Goal: Entertainment & Leisure: Consume media (video, audio)

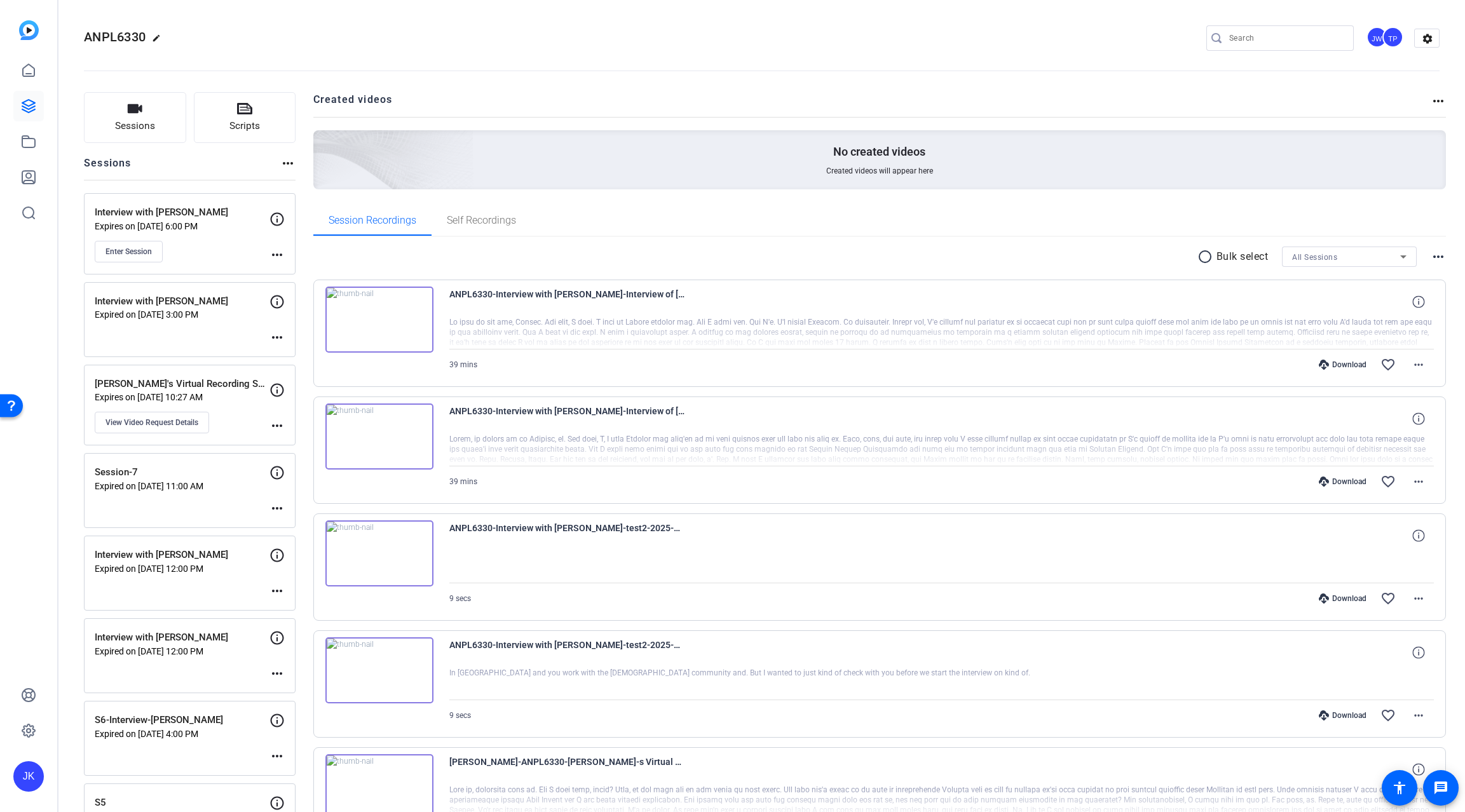
click at [418, 325] on img at bounding box center [379, 320] width 108 height 66
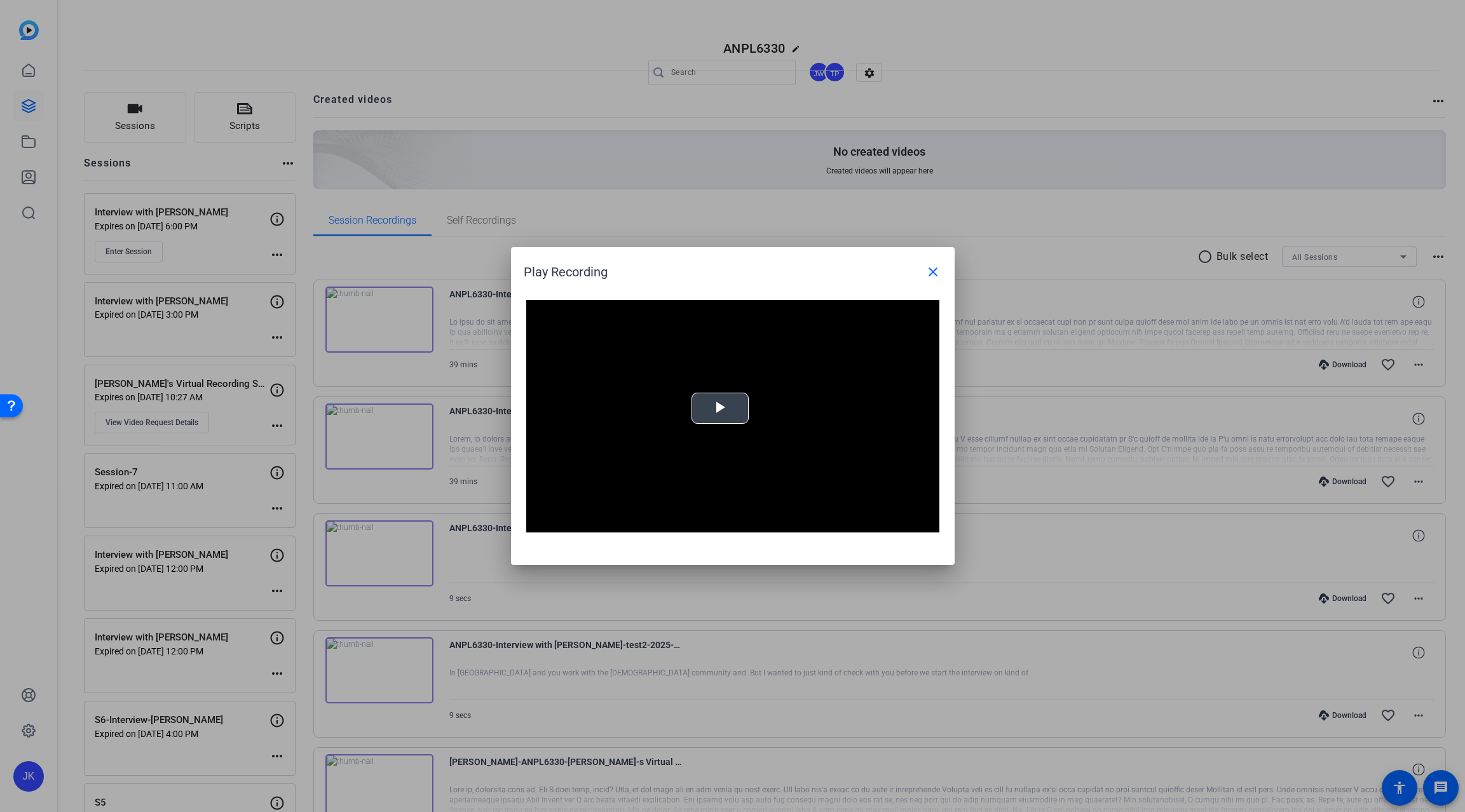
click at [720, 409] on span "Video Player" at bounding box center [720, 409] width 0 height 0
click at [924, 523] on span "Video Player" at bounding box center [927, 523] width 25 height 0
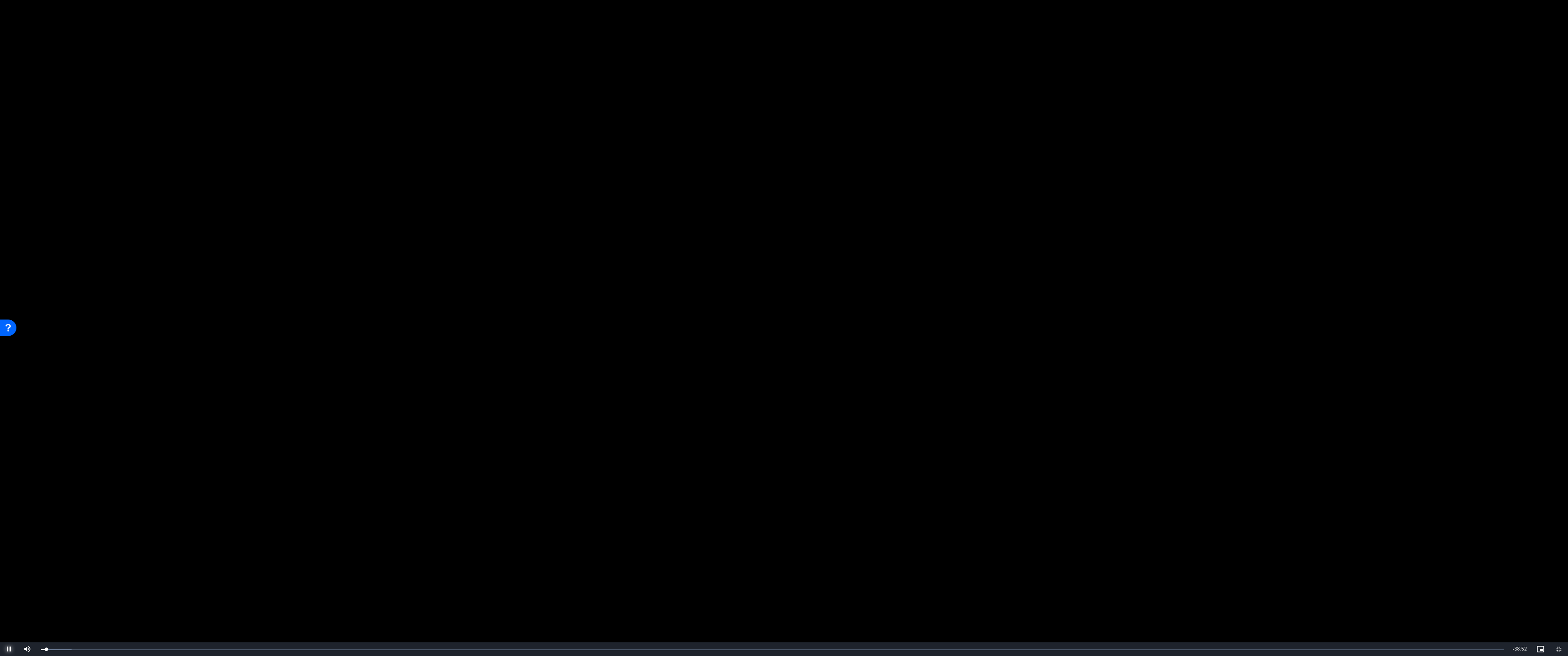
click at [8, 582] on span "Video Player" at bounding box center [9, 649] width 18 height 0
click at [84, 582] on div "Loaded : 3.31% 01:08 00:25" at bounding box center [772, 650] width 1463 height 2
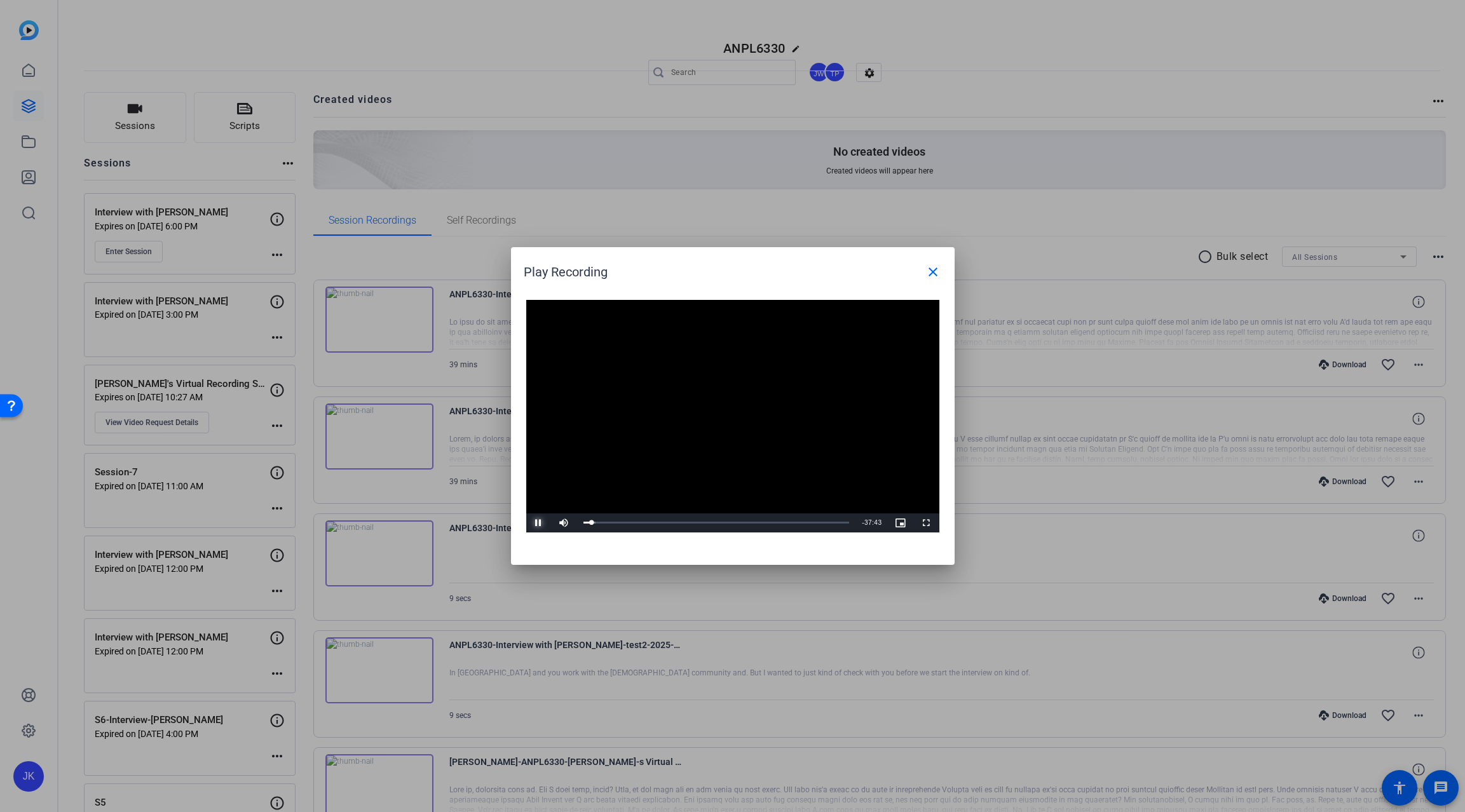
click at [536, 523] on span "Video Player" at bounding box center [539, 523] width 25 height 0
click at [923, 268] on span at bounding box center [933, 272] width 31 height 31
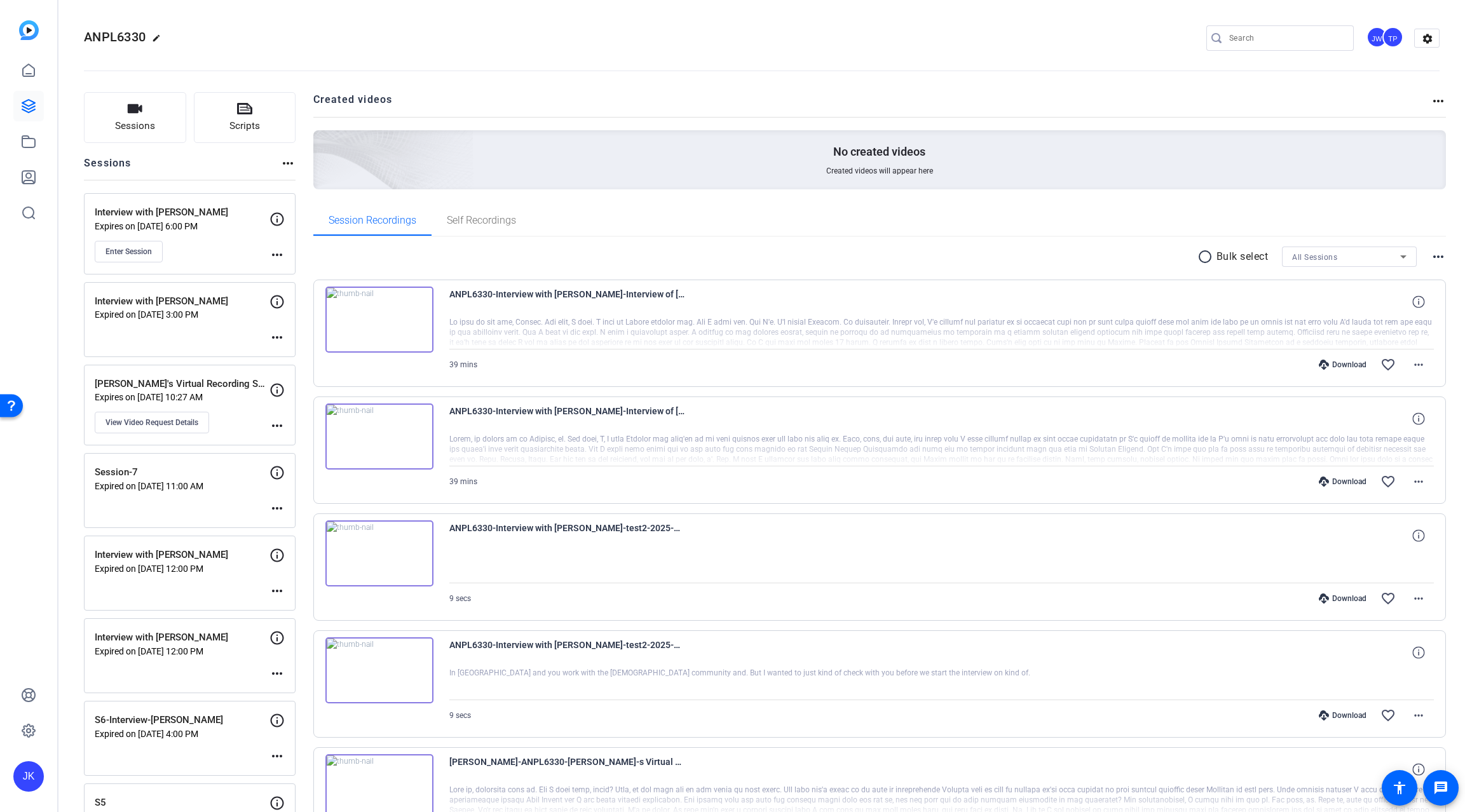
click at [379, 429] on img at bounding box center [379, 437] width 108 height 66
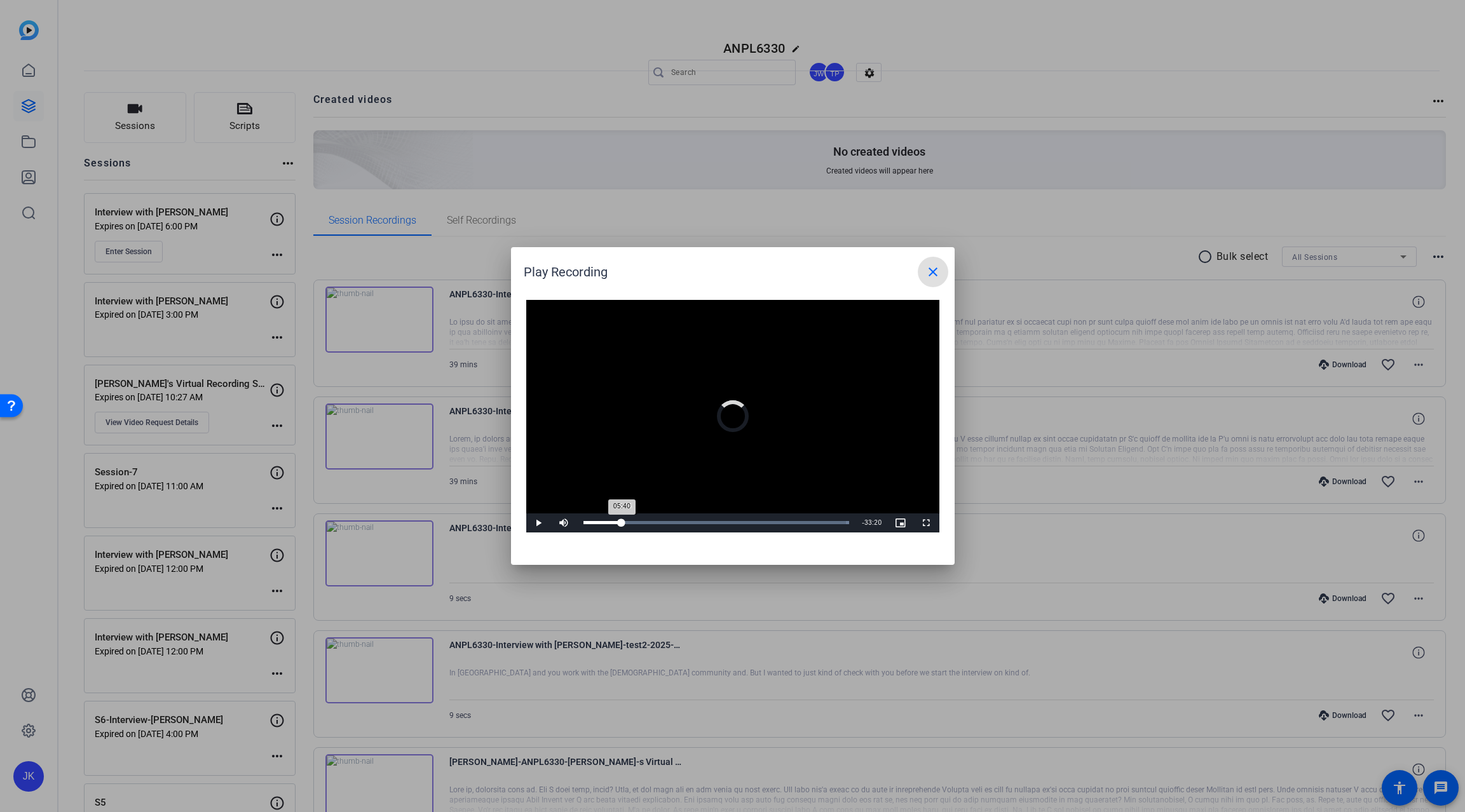
click at [622, 523] on div "Loaded : 100.00% 05:46 05:40" at bounding box center [716, 523] width 267 height 3
click at [925, 272] on mat-icon "close" at bounding box center [933, 272] width 15 height 15
